Goal: Consume media (video, audio)

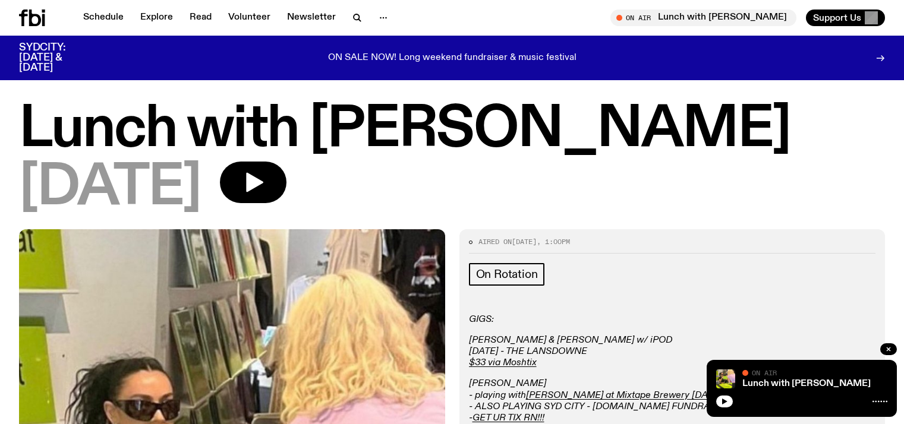
scroll to position [257, 0]
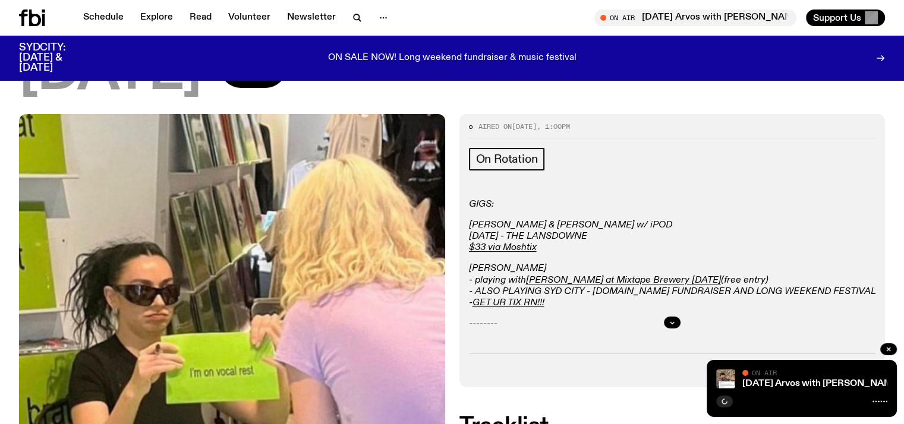
scroll to position [115, 0]
click at [669, 325] on icon "button" at bounding box center [672, 323] width 7 height 7
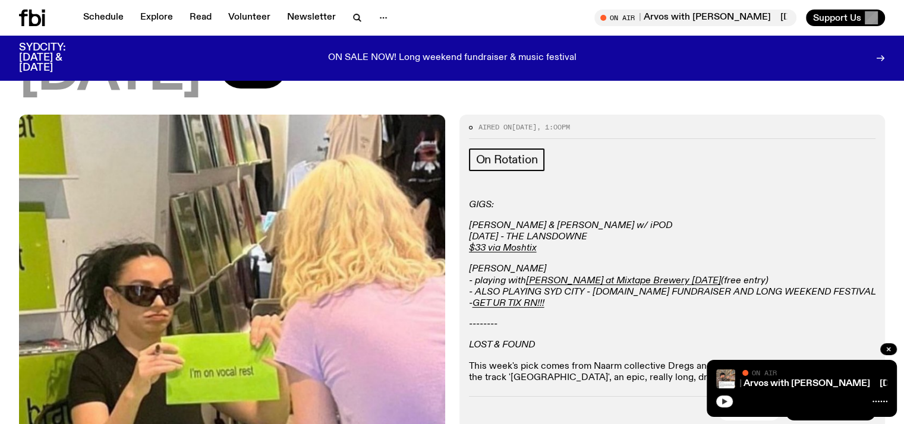
click at [722, 399] on icon "button" at bounding box center [724, 401] width 7 height 7
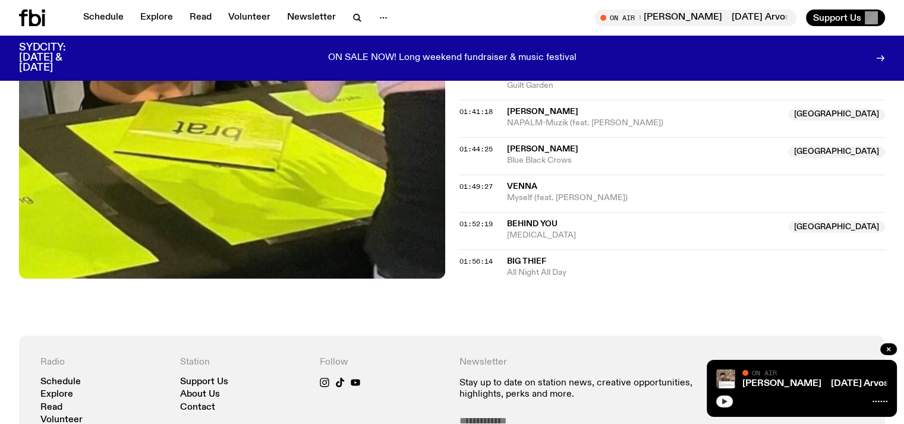
scroll to position [1363, 0]
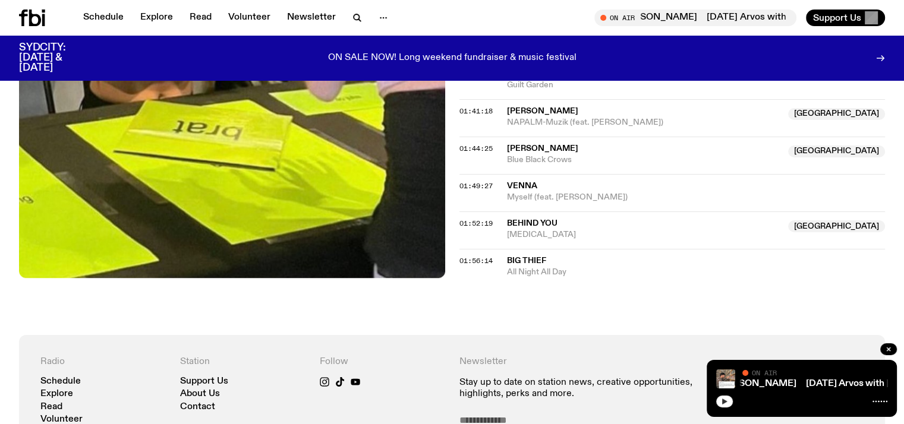
click at [723, 402] on icon "button" at bounding box center [724, 402] width 5 height 6
click at [726, 399] on rect "button" at bounding box center [726, 402] width 2 height 6
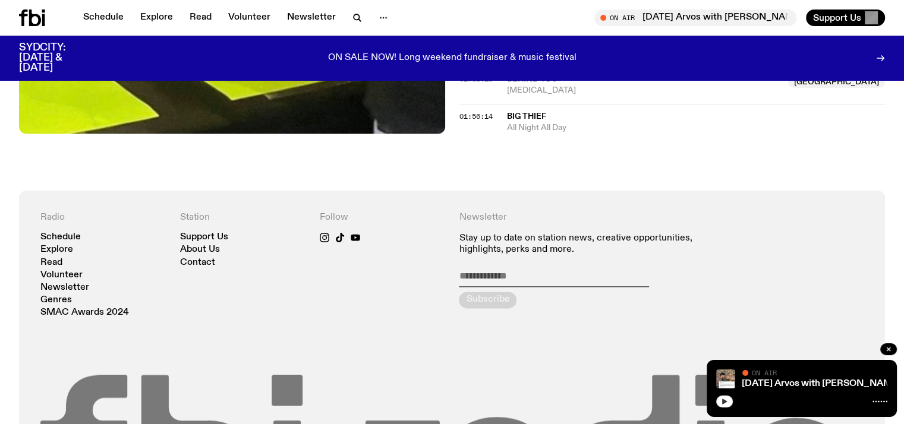
scroll to position [1660, 0]
